Goal: Transaction & Acquisition: Purchase product/service

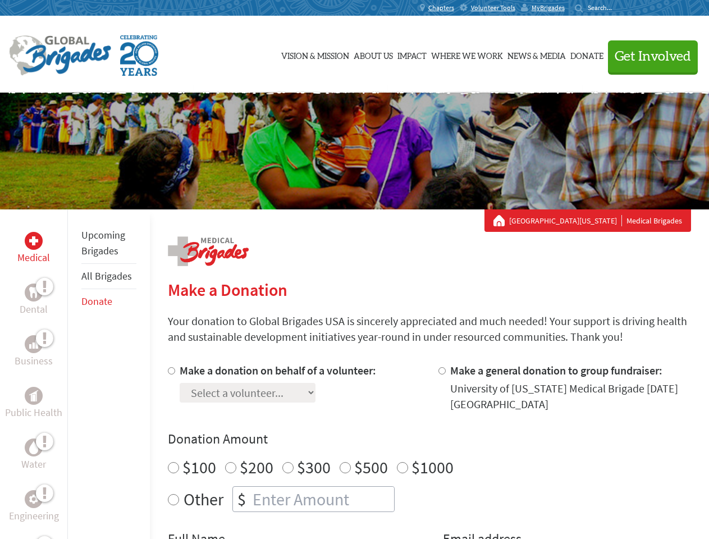
click at [620, 8] on div "Search for:" at bounding box center [597, 7] width 45 height 9
click at [648, 56] on span "Get Involved" at bounding box center [653, 56] width 76 height 13
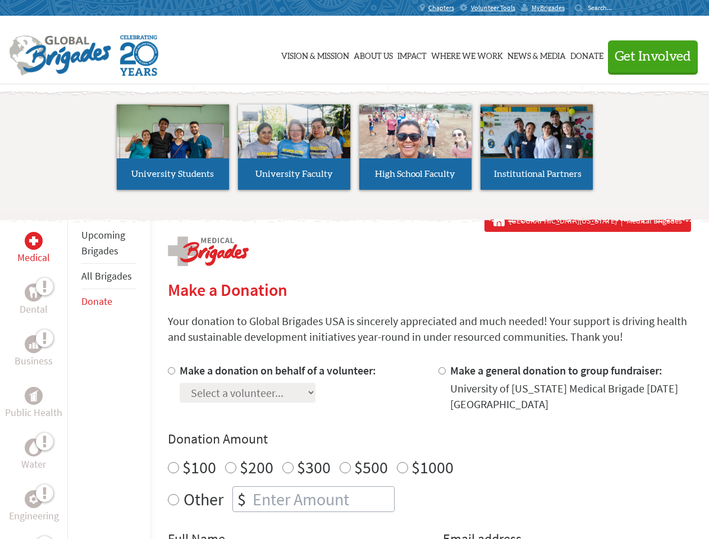
click at [74, 374] on div "Upcoming Brigades All Brigades Donate" at bounding box center [108, 478] width 83 height 539
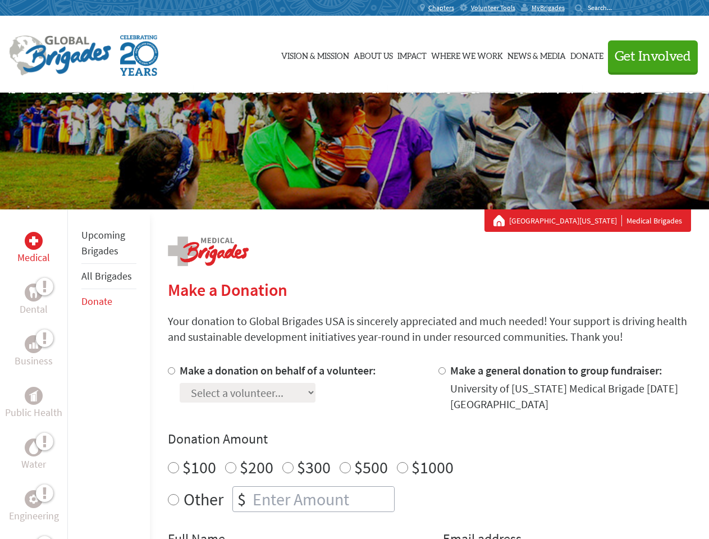
click at [429, 451] on div "Donation Amount $100 $200 $300 $500 $1000 Other $" at bounding box center [429, 471] width 523 height 82
click at [170, 371] on input "Make a donation on behalf of a volunteer:" at bounding box center [171, 370] width 7 height 7
radio input "true"
click at [441, 371] on input "Make a general donation to group fundraiser:" at bounding box center [442, 370] width 7 height 7
radio input "true"
